Goal: Transaction & Acquisition: Book appointment/travel/reservation

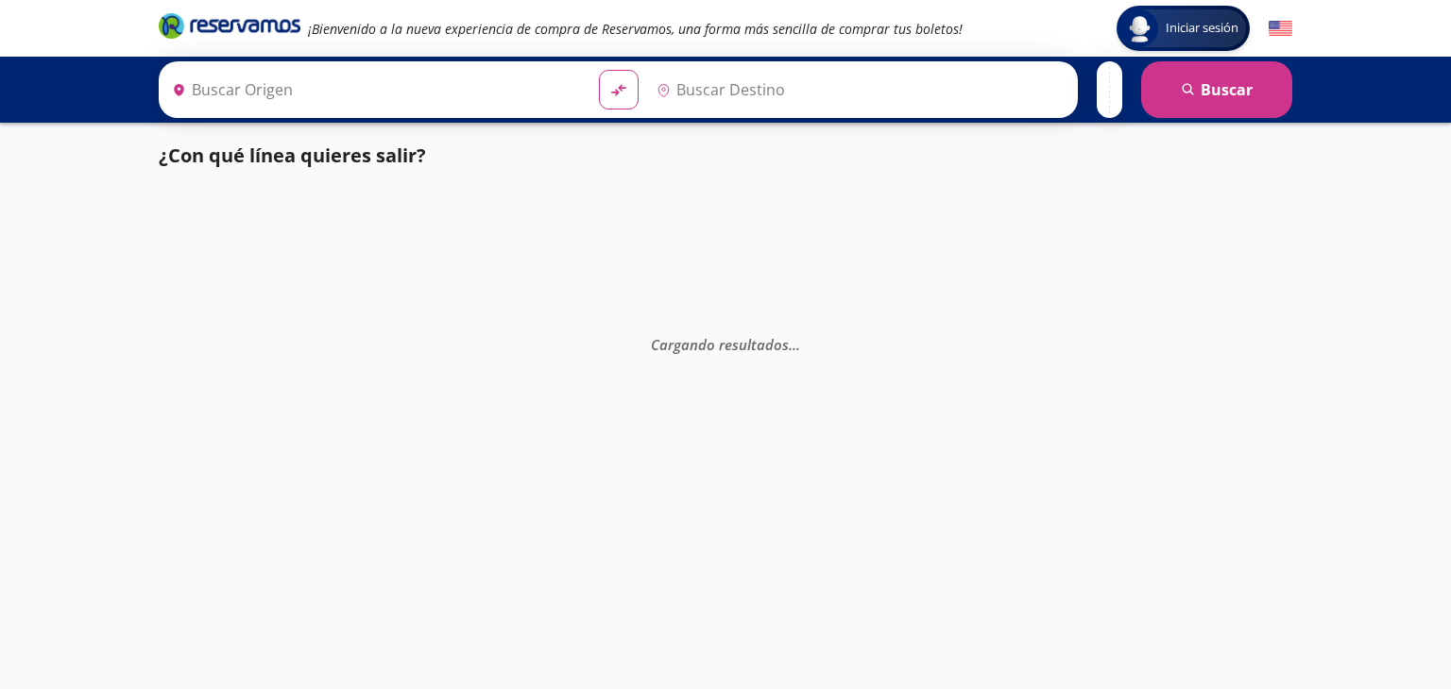
type input "Hermosillo, [GEOGRAPHIC_DATA]"
type input "[GEOGRAPHIC_DATA][PERSON_NAME], [GEOGRAPHIC_DATA]"
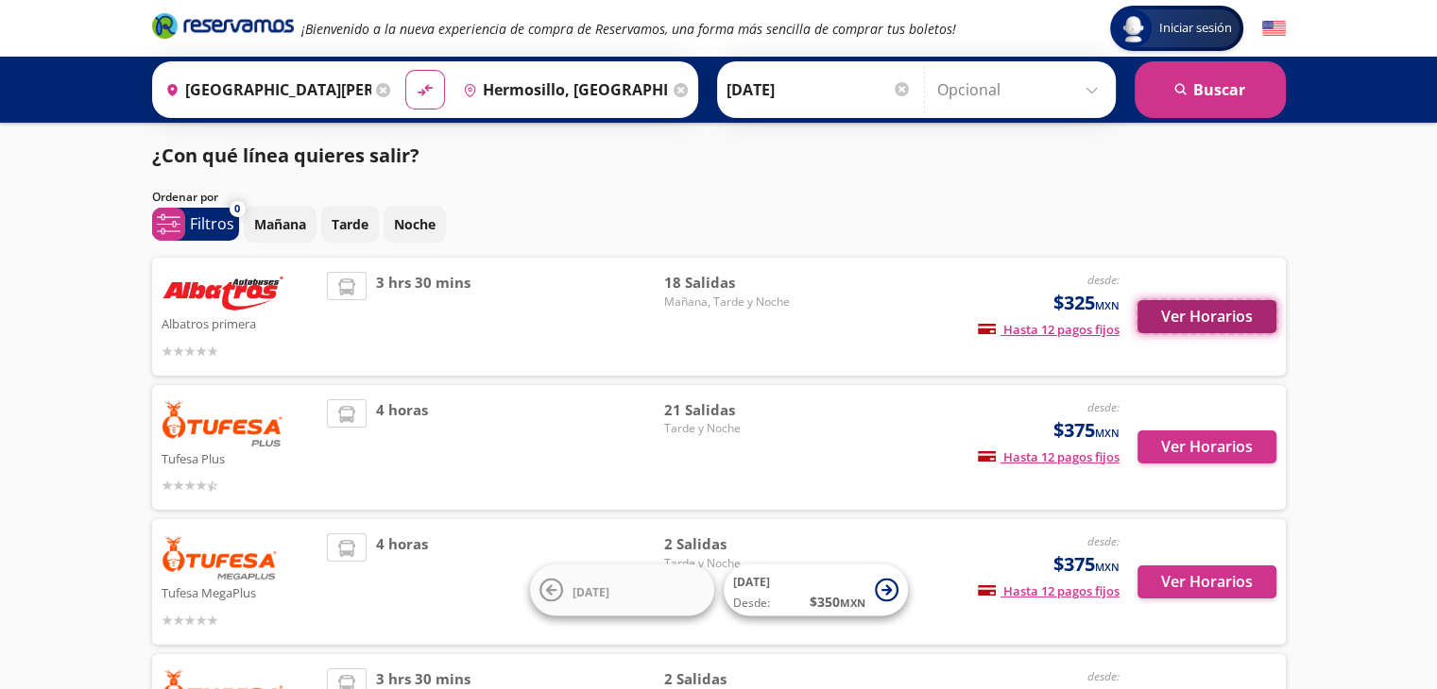
click at [1213, 326] on button "Ver Horarios" at bounding box center [1206, 316] width 139 height 33
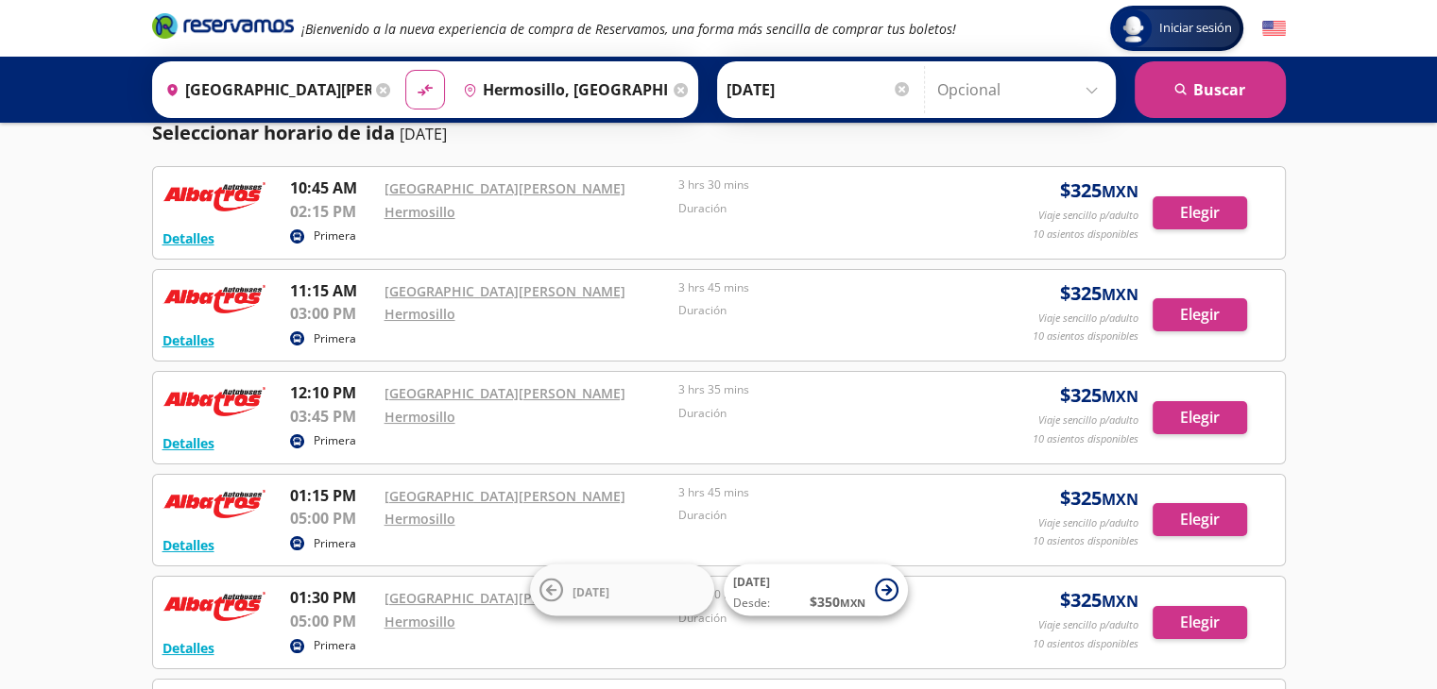
scroll to position [72, 0]
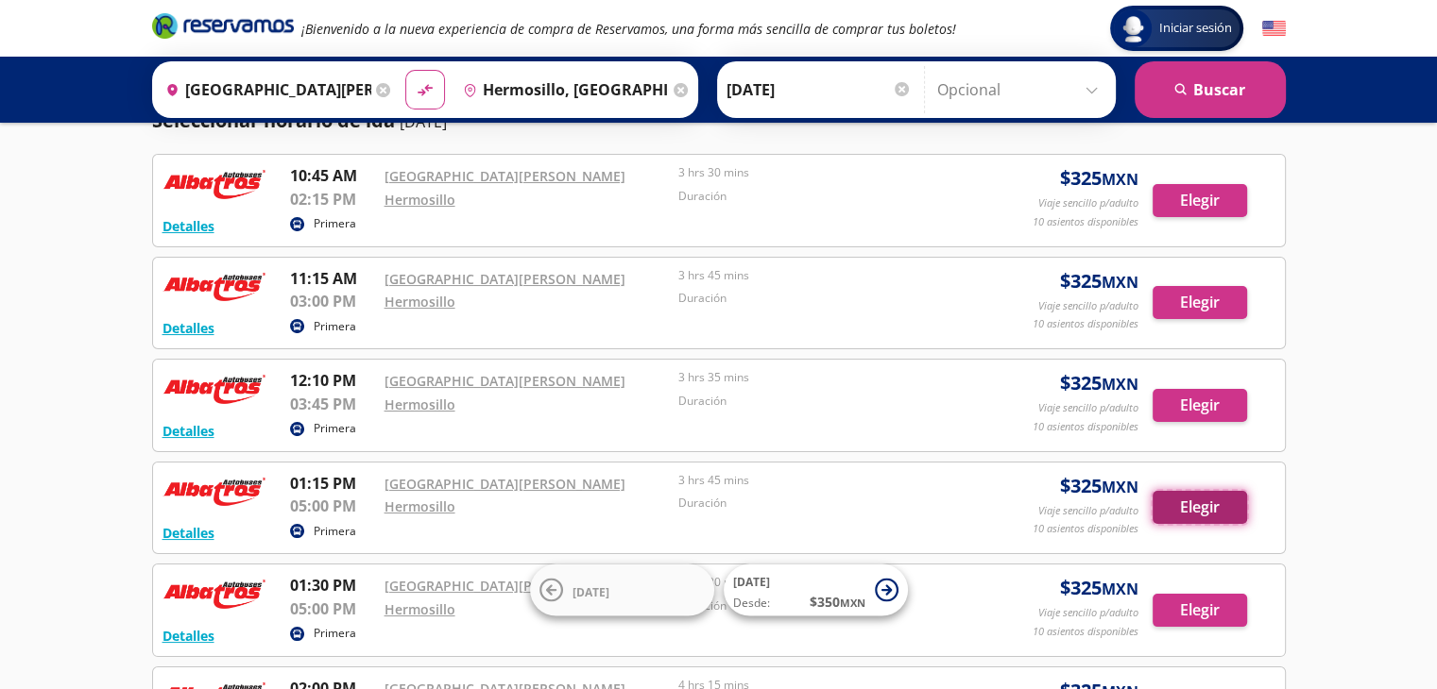
click at [1198, 507] on button "Elegir" at bounding box center [1199, 507] width 94 height 33
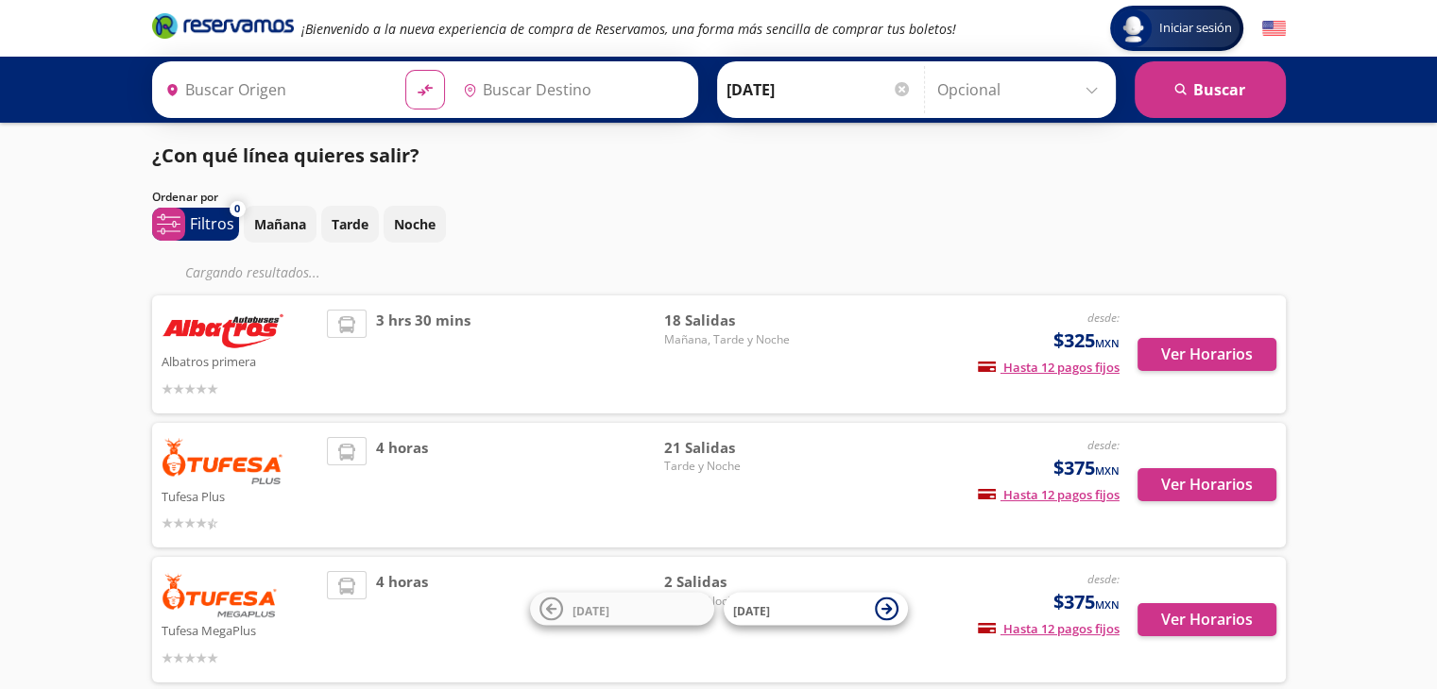
type input "[PERSON_NAME], [GEOGRAPHIC_DATA]"
type input "[GEOGRAPHIC_DATA][PERSON_NAME], [GEOGRAPHIC_DATA]"
click at [1349, 298] on div "Iniciar sesión Iniciar sesión ¡Bienvenido a la nueva experiencia de compra de R…" at bounding box center [718, 595] width 1437 height 1190
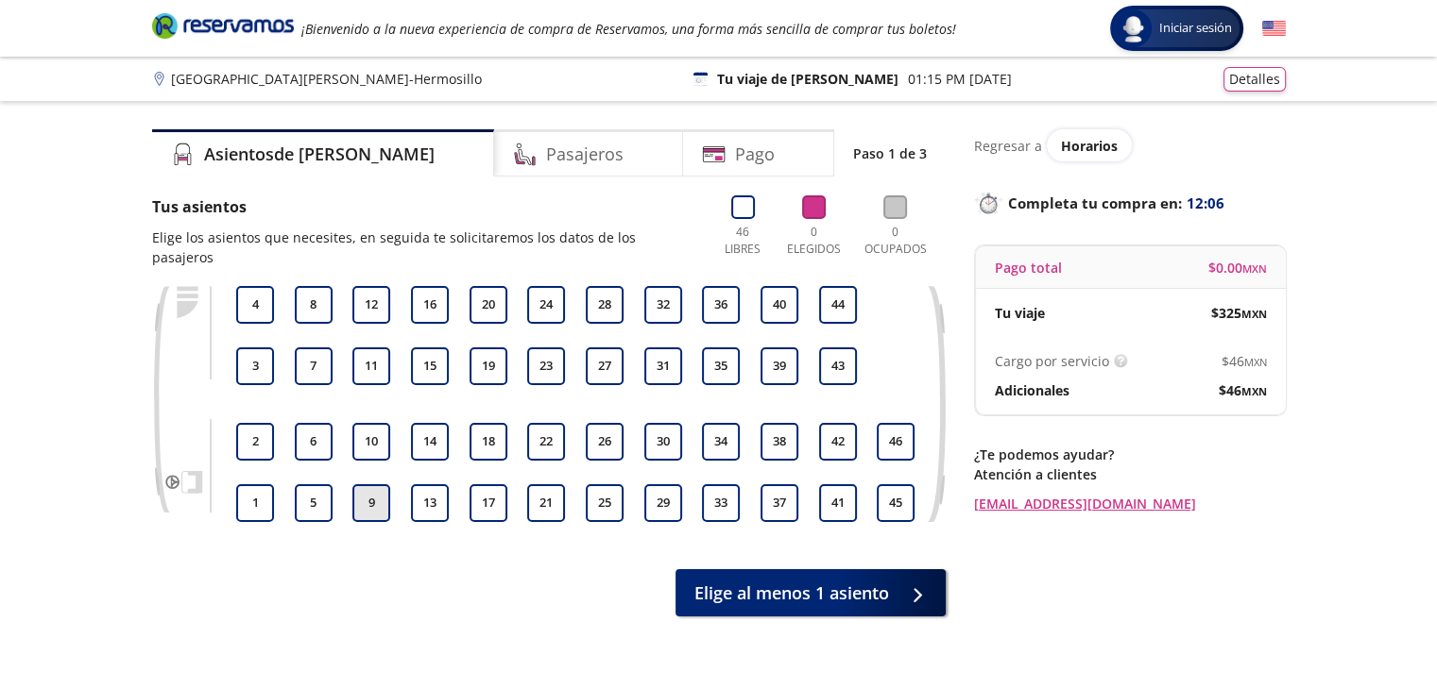
click at [375, 490] on button "9" at bounding box center [371, 504] width 38 height 38
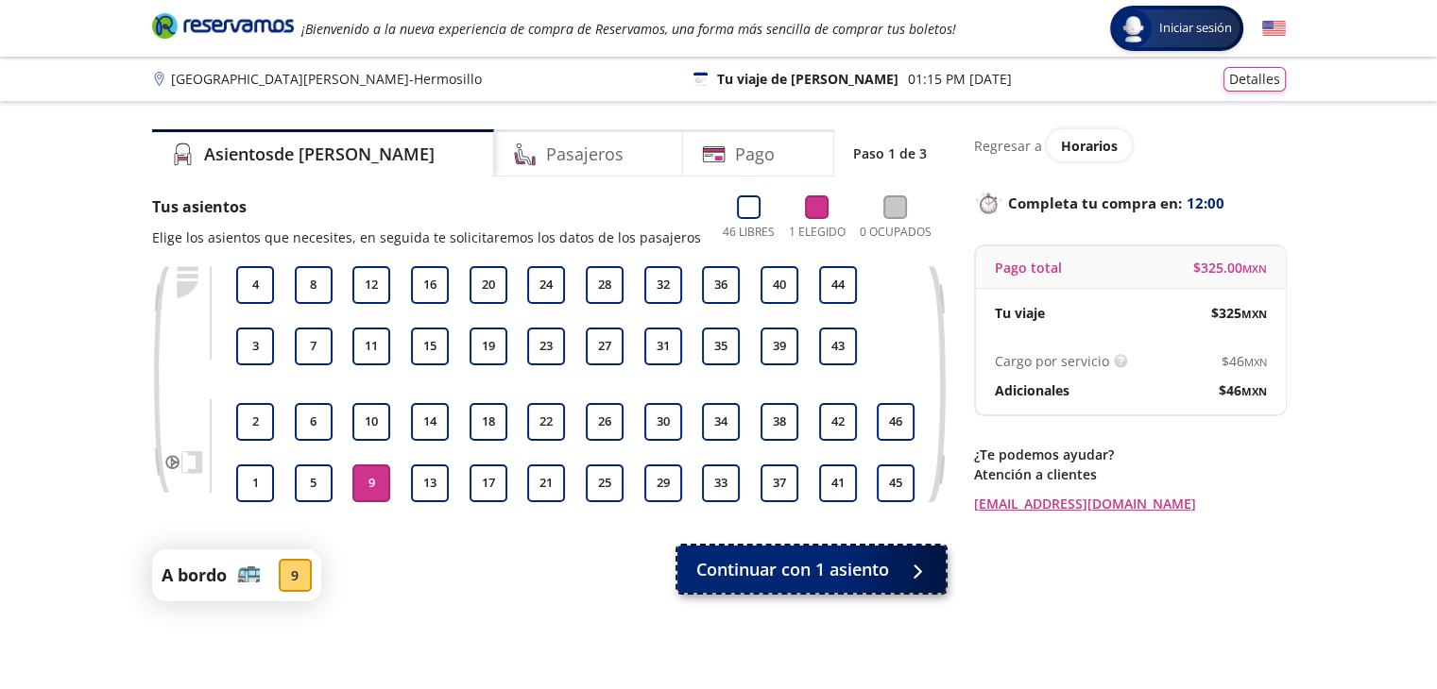
click at [812, 562] on span "Continuar con 1 asiento" at bounding box center [792, 570] width 193 height 26
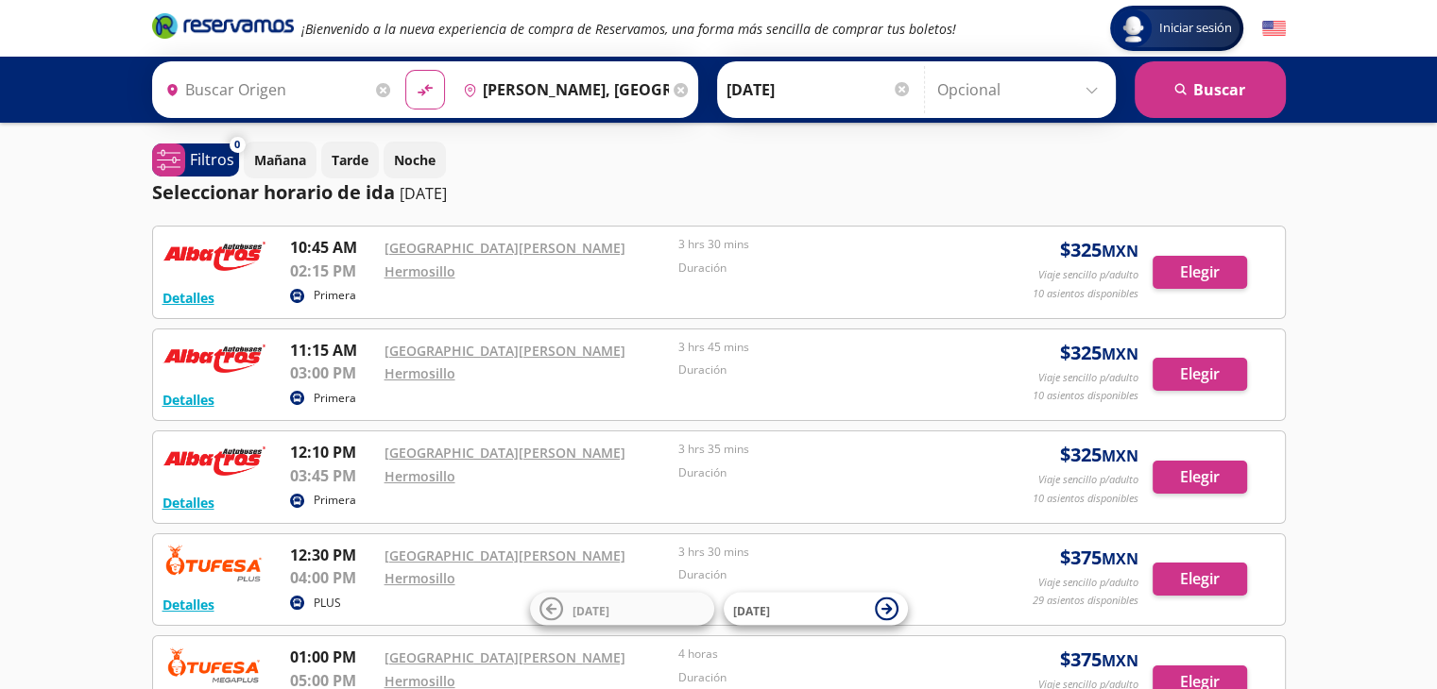
type input "[GEOGRAPHIC_DATA][PERSON_NAME], [GEOGRAPHIC_DATA]"
